Goal: Task Accomplishment & Management: Manage account settings

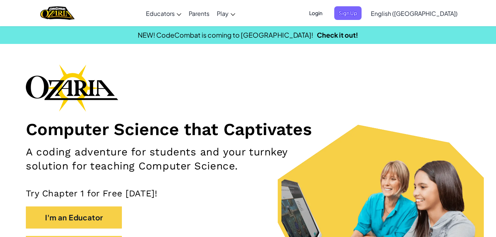
click at [327, 13] on span "Login" at bounding box center [316, 13] width 22 height 14
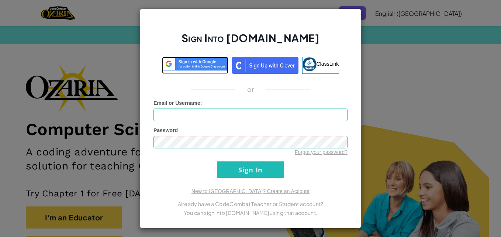
click at [184, 64] on img at bounding box center [195, 64] width 66 height 14
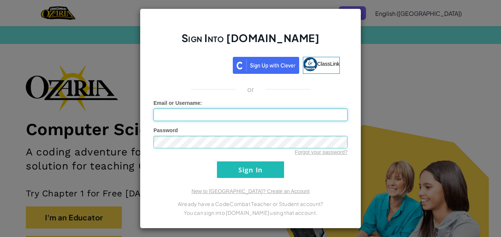
click at [193, 115] on input "Email or Username :" at bounding box center [251, 115] width 194 height 13
type input "[EMAIL_ADDRESS][DOMAIN_NAME]"
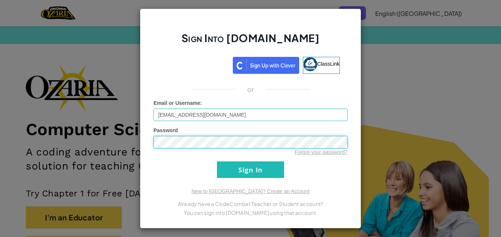
click at [217, 161] on input "Sign In" at bounding box center [250, 169] width 67 height 17
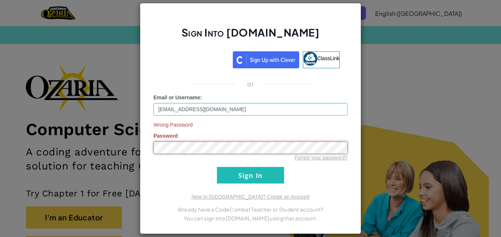
click at [131, 162] on div "Sign Into [DOMAIN_NAME] ClassLink or Email or Username : [EMAIL_ADDRESS][DOMAIN…" at bounding box center [250, 118] width 501 height 237
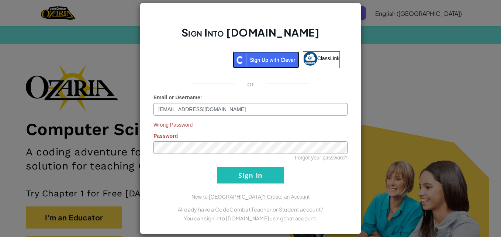
click at [252, 54] on img at bounding box center [266, 59] width 66 height 17
